Goal: Find specific page/section: Locate a particular part of the current website

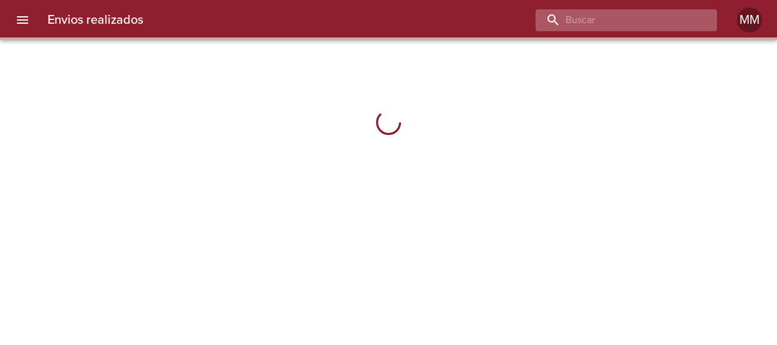
click at [648, 21] on input "buscar" at bounding box center [615, 20] width 160 height 22
paste input "MONDELO [PERSON_NAME]"
type input "MONDELO [PERSON_NAME]"
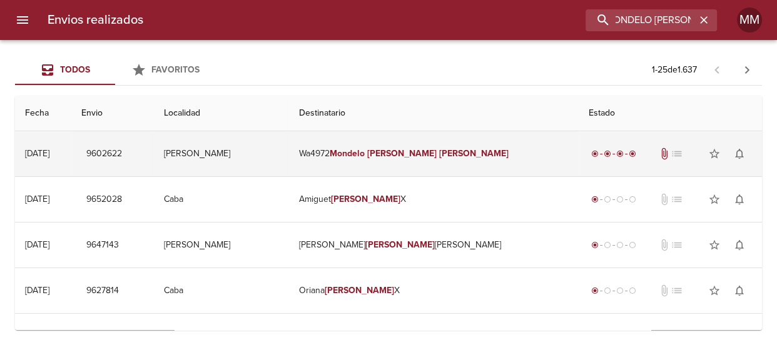
click at [444, 159] on td "Wa4972 Mondelo [PERSON_NAME]" at bounding box center [433, 153] width 289 height 45
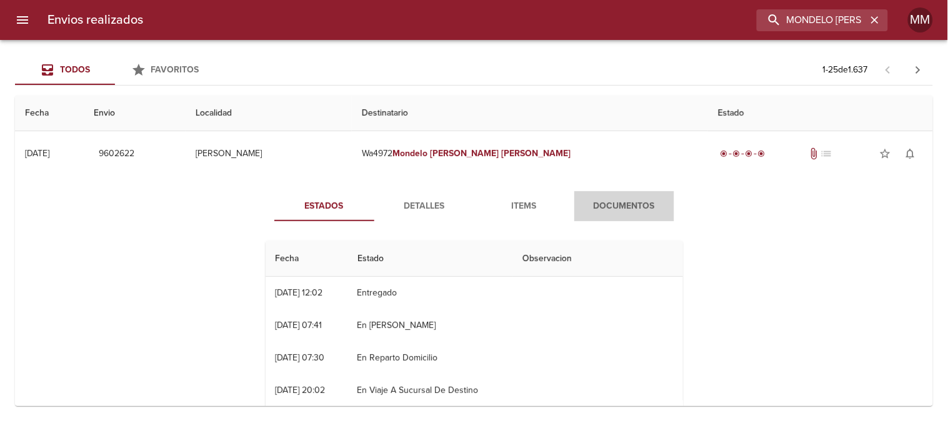
click at [626, 194] on button "Documentos" at bounding box center [625, 206] width 100 height 30
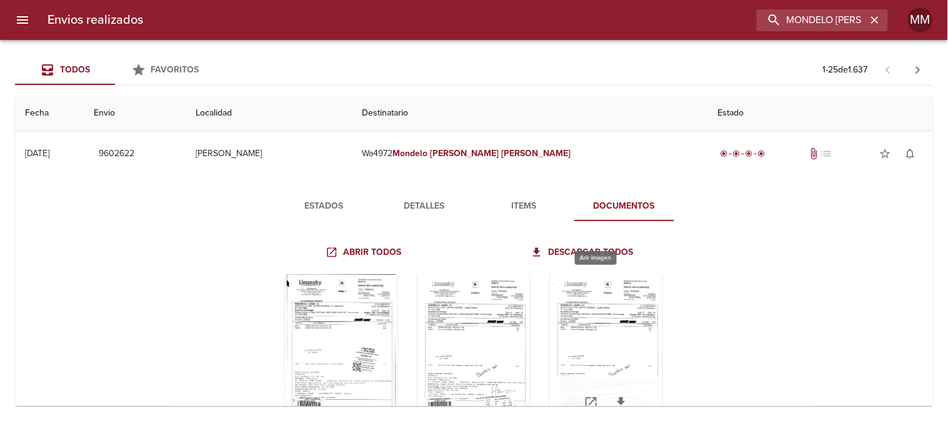
click at [586, 334] on div "Tabla de envíos del cliente" at bounding box center [606, 352] width 113 height 156
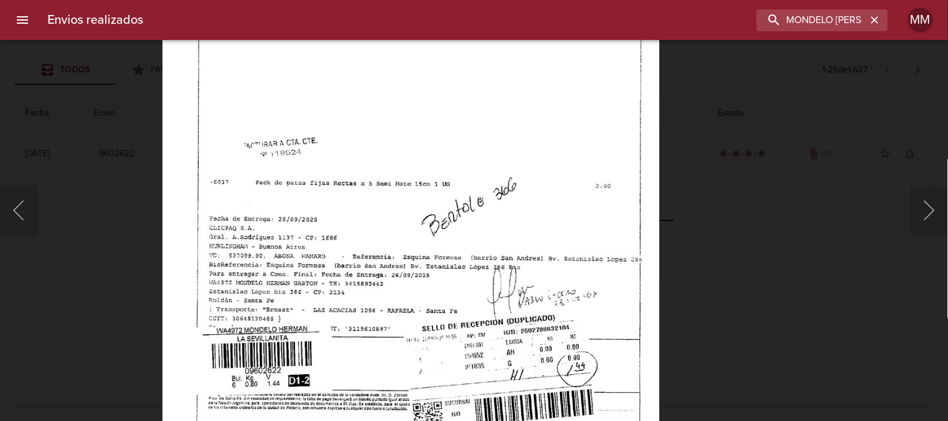
click at [8, 211] on div at bounding box center [6, 210] width 13 height 421
click at [19, 211] on button "Anterior" at bounding box center [19, 211] width 38 height 50
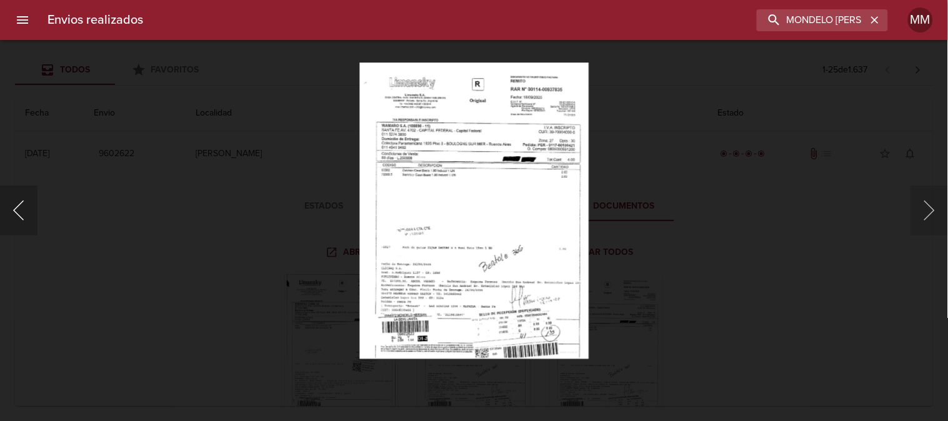
click at [19, 203] on button "Anterior" at bounding box center [19, 211] width 38 height 50
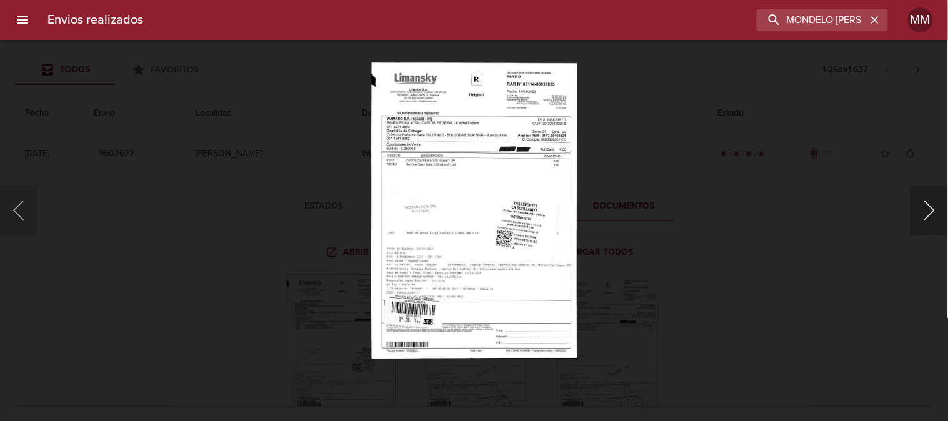
click at [776, 204] on button "Siguiente" at bounding box center [930, 211] width 38 height 50
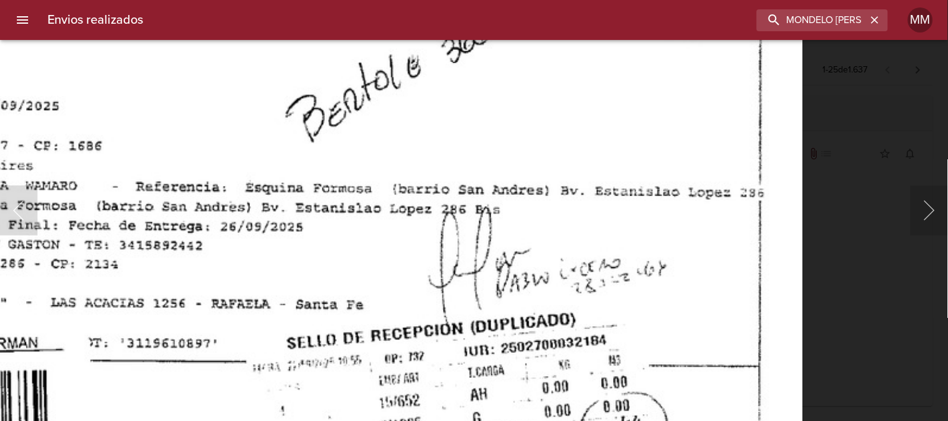
click at [776, 208] on button "Siguiente" at bounding box center [930, 211] width 38 height 50
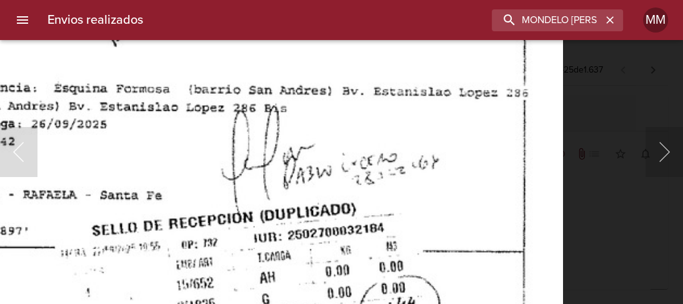
click at [663, 143] on button "Siguiente" at bounding box center [665, 152] width 38 height 50
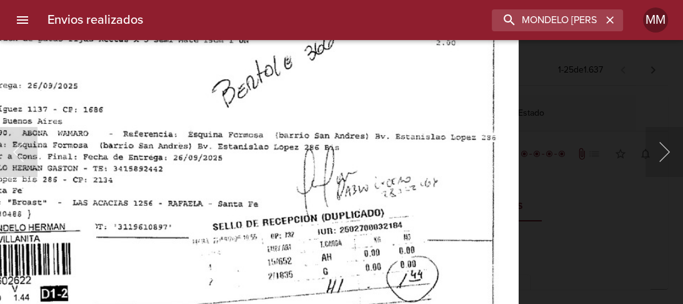
click at [613, 128] on div "Lightbox" at bounding box center [341, 152] width 683 height 304
